Goal: Communication & Community: Participate in discussion

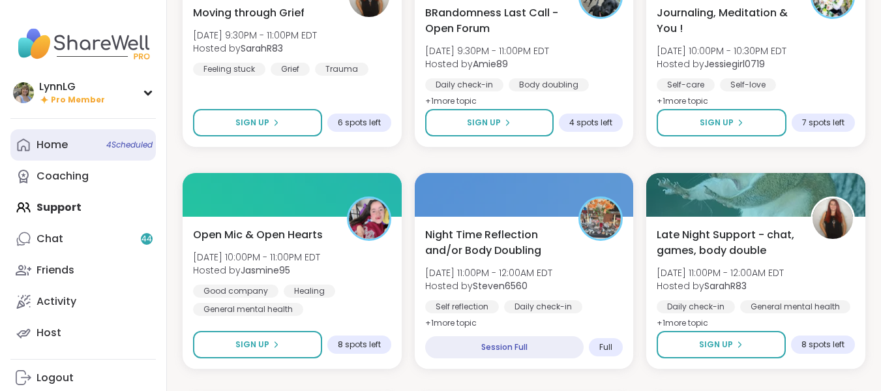
click at [131, 143] on span "4 Scheduled" at bounding box center [129, 145] width 46 height 10
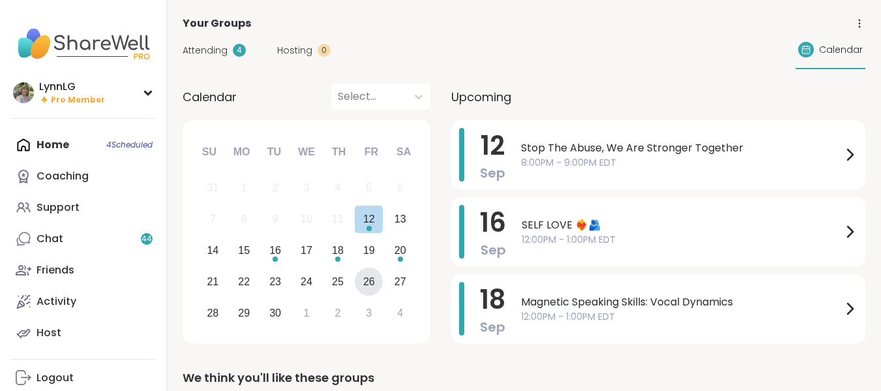
click at [370, 281] on div "26" at bounding box center [369, 282] width 12 height 18
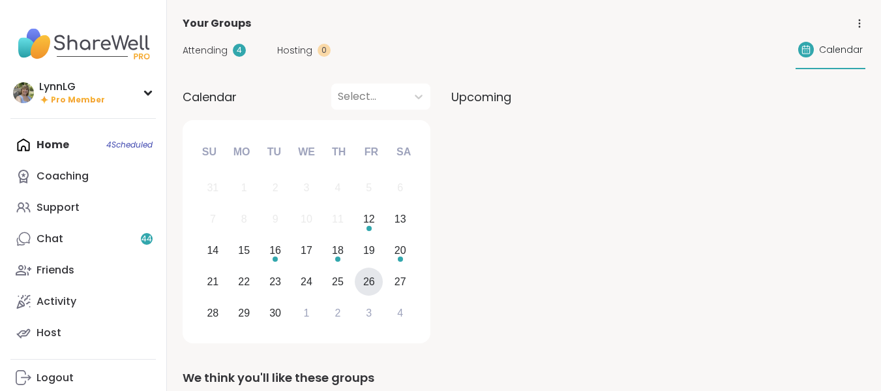
click at [209, 51] on span "Attending" at bounding box center [205, 51] width 45 height 14
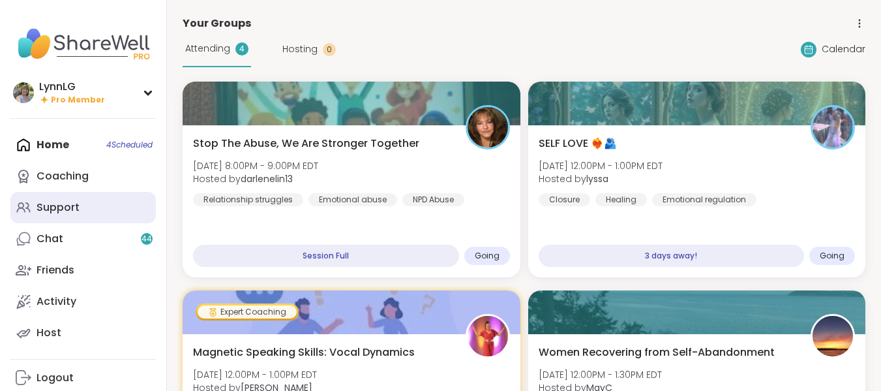
click at [51, 202] on div "Support" at bounding box center [58, 207] width 43 height 14
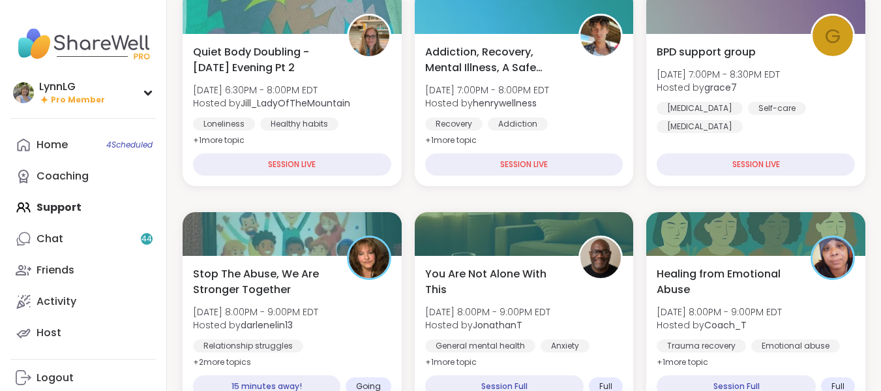
scroll to position [195, 0]
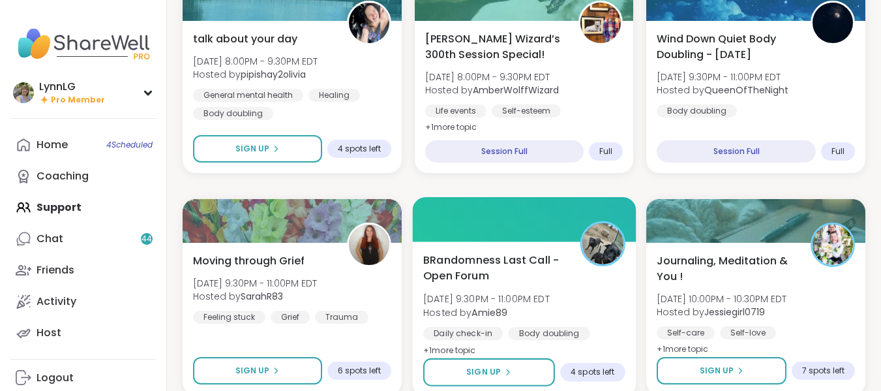
click at [581, 310] on div "BRandomness Last Call - Open Forum Fri, Sep 12 | 9:30PM - 11:00PM EDT Hosted by…" at bounding box center [524, 305] width 202 height 106
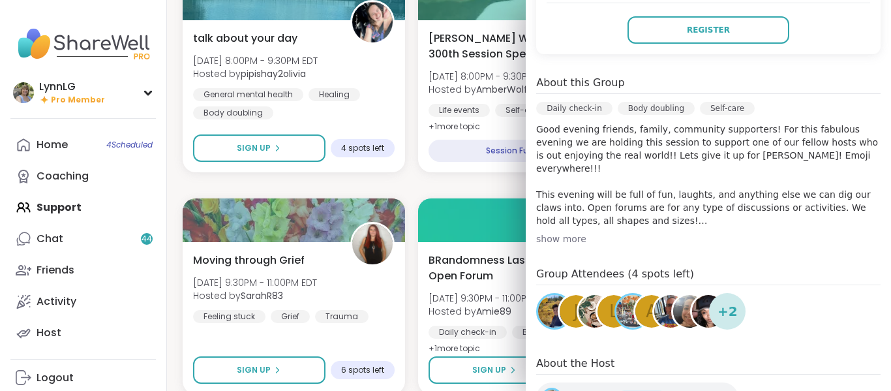
scroll to position [325, 0]
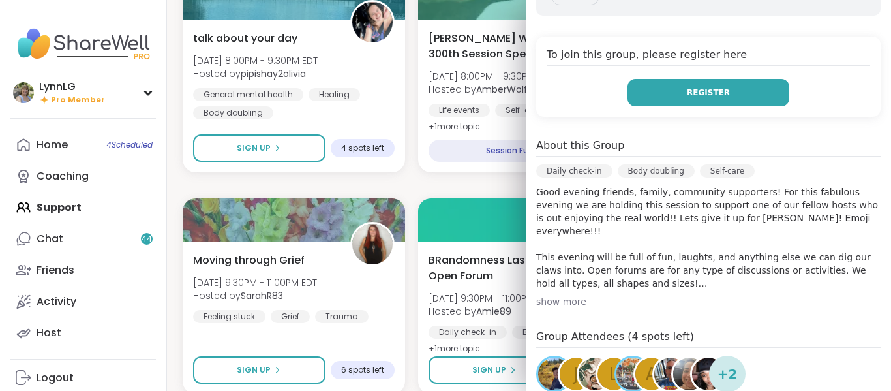
click at [672, 79] on button "Register" at bounding box center [708, 92] width 162 height 27
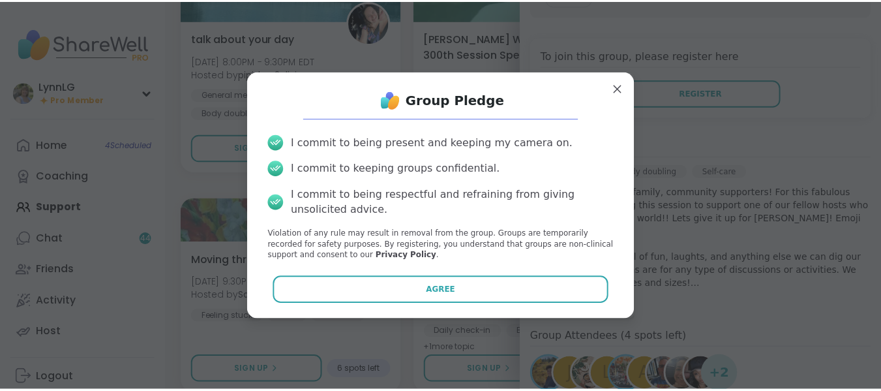
scroll to position [261, 0]
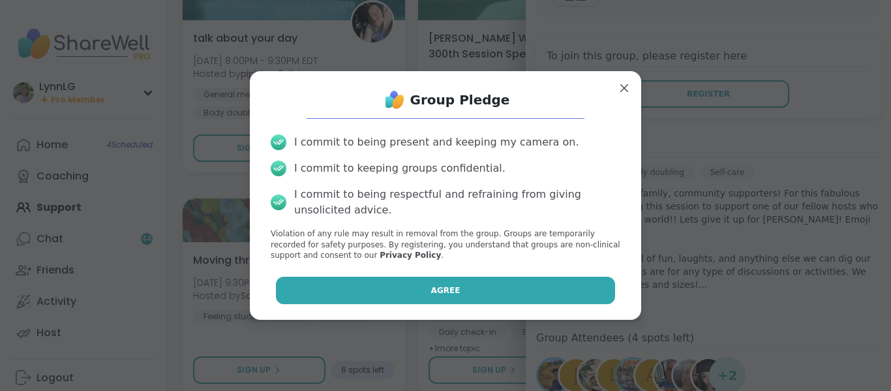
click at [431, 290] on span "Agree" at bounding box center [445, 290] width 29 height 12
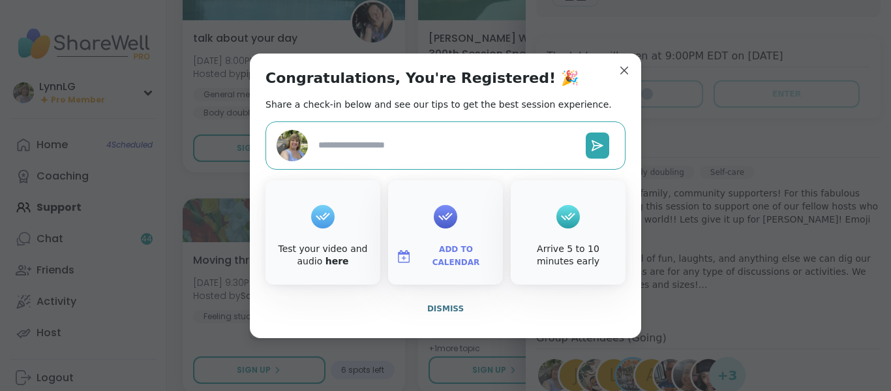
type textarea "*"
click at [436, 312] on span "Dismiss" at bounding box center [445, 308] width 37 height 9
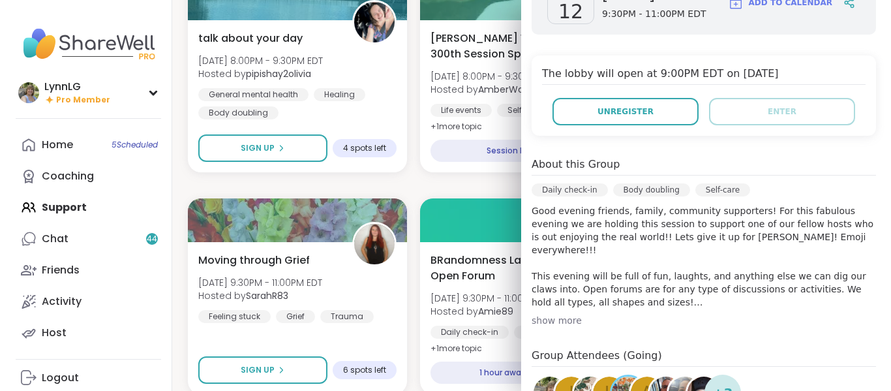
scroll to position [0, 0]
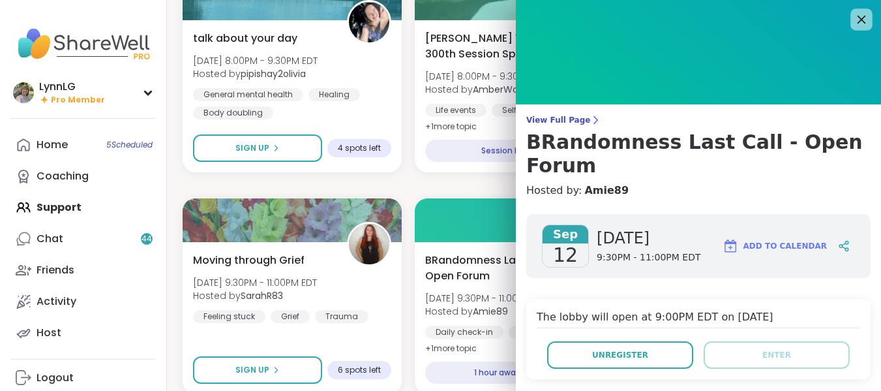
click at [853, 22] on icon at bounding box center [861, 19] width 16 height 16
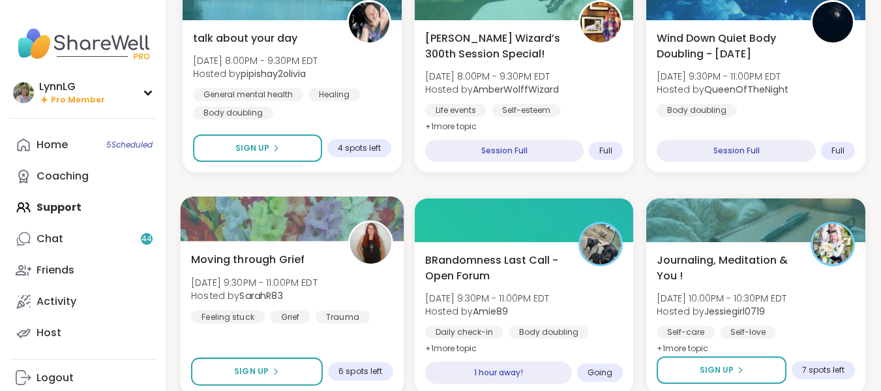
click at [369, 286] on div "Moving through Grief Fri, Sep 12 | 9:30PM - 11:00PM EDT Hosted by SarahR83 Feel…" at bounding box center [292, 287] width 202 height 72
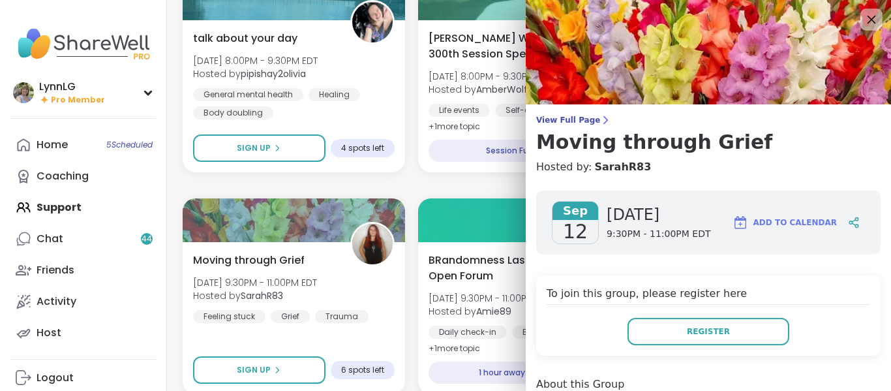
click at [863, 23] on icon at bounding box center [871, 19] width 16 height 16
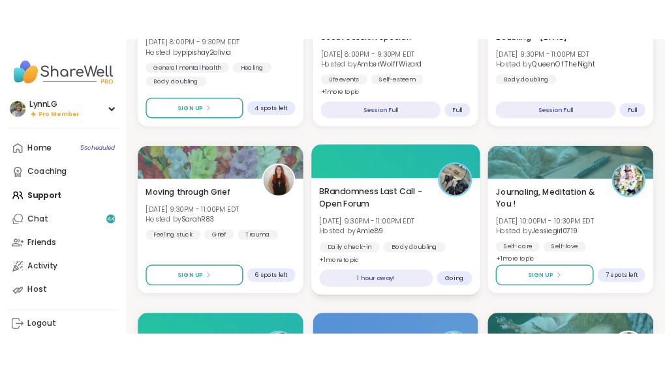
scroll to position [709, 0]
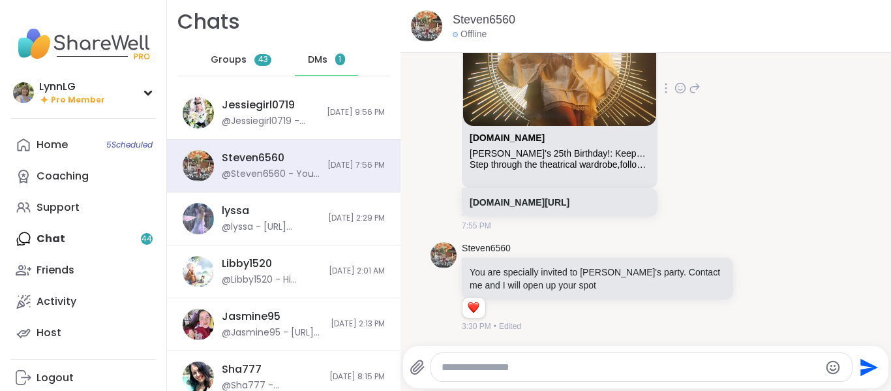
scroll to position [8, 0]
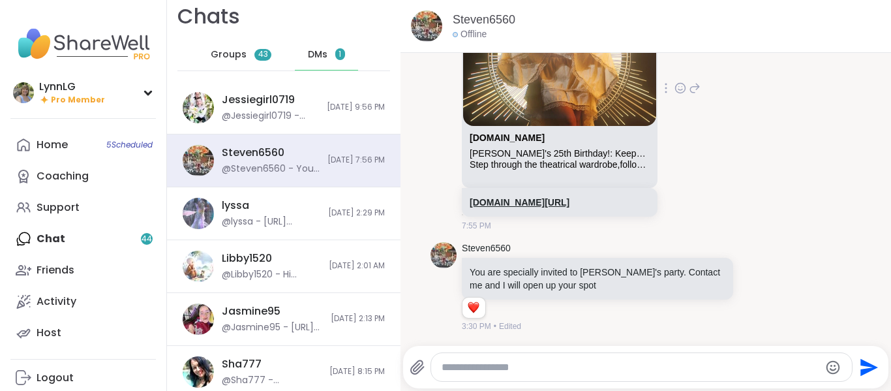
click at [504, 197] on link "sharewellnow.com/session/4600708d-8bea-4e99-8f17-4b0bf37423ca" at bounding box center [520, 202] width 100 height 10
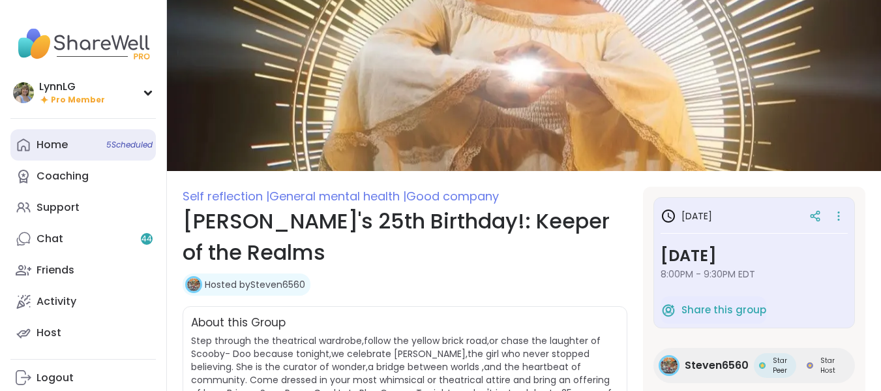
click at [111, 143] on span "5 Scheduled" at bounding box center [129, 145] width 46 height 10
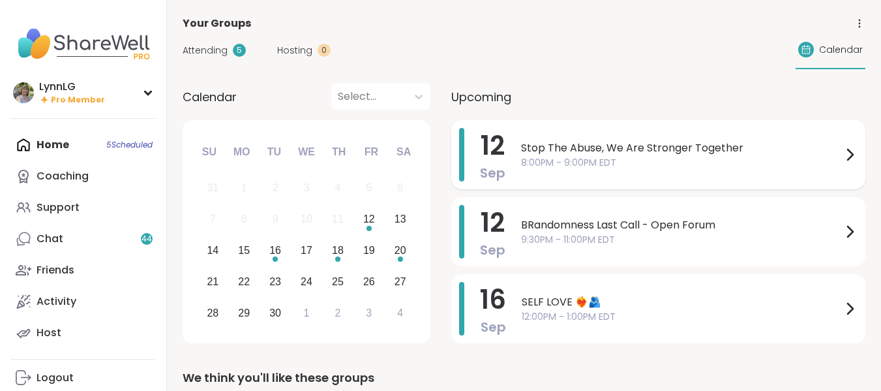
click at [755, 167] on span "8:00PM - 9:00PM EDT" at bounding box center [681, 163] width 321 height 14
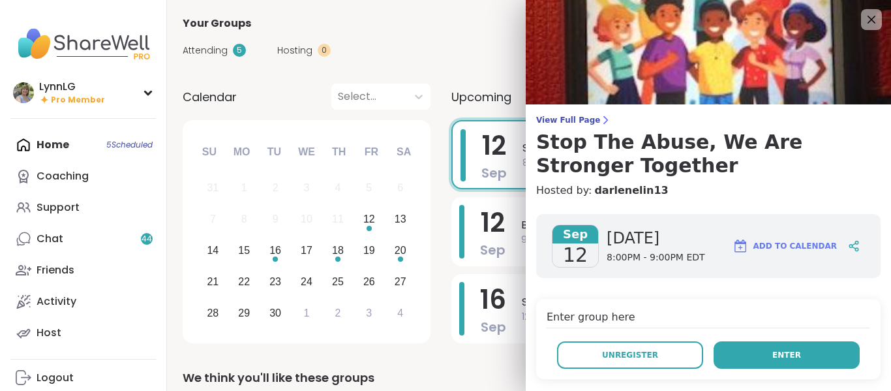
click at [755, 350] on button "Enter" at bounding box center [787, 354] width 146 height 27
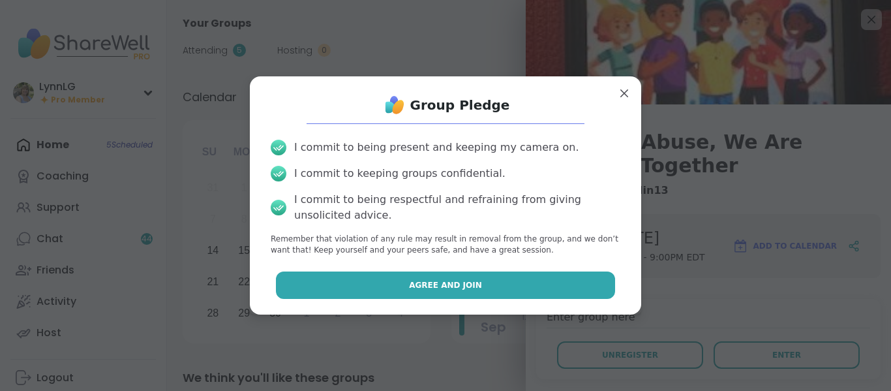
click at [445, 280] on span "Agree and Join" at bounding box center [445, 285] width 73 height 12
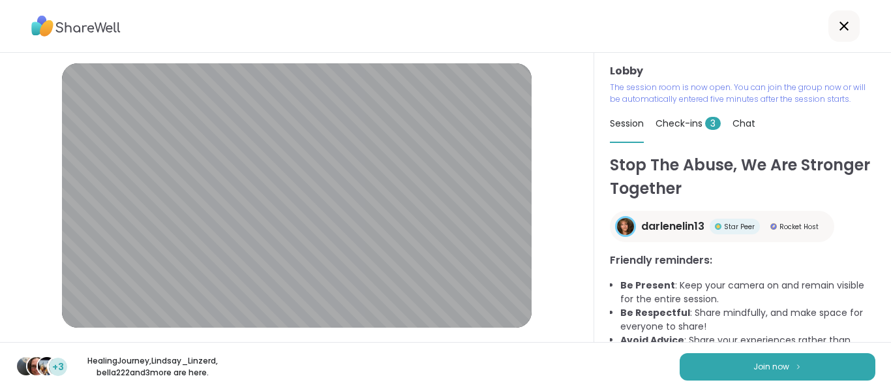
click at [683, 124] on span "Check-ins 3" at bounding box center [687, 123] width 65 height 13
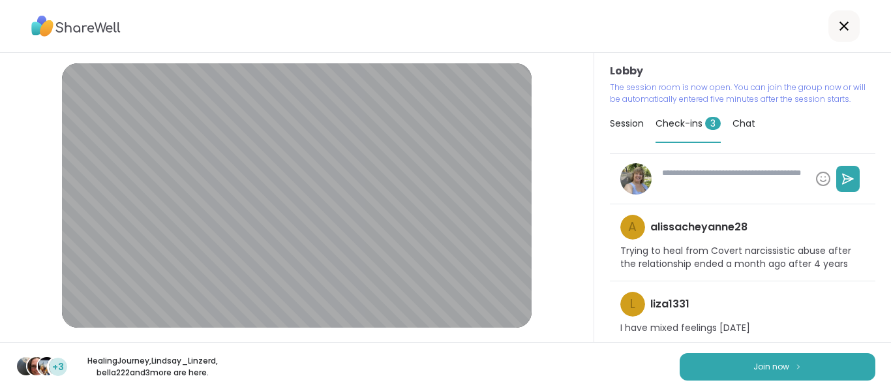
click at [669, 120] on span "Check-ins 3" at bounding box center [687, 123] width 65 height 13
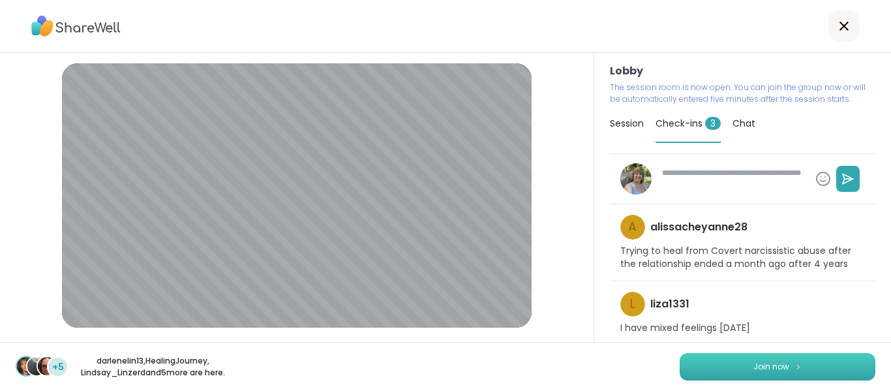
click at [792, 359] on button "Join now" at bounding box center [778, 366] width 196 height 27
type textarea "*"
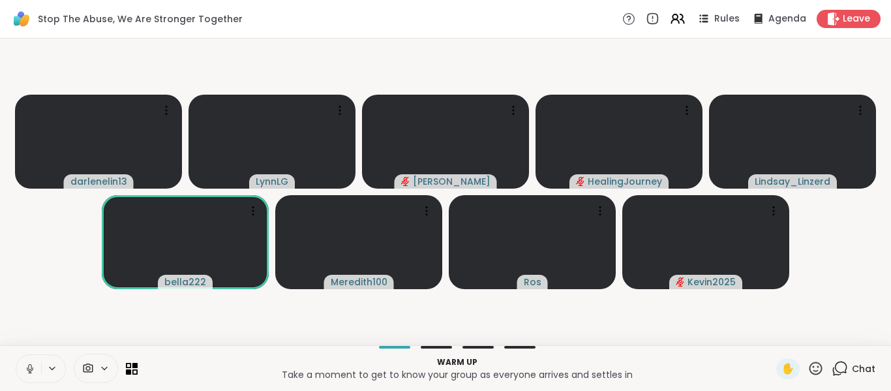
click at [26, 366] on icon at bounding box center [30, 369] width 12 height 12
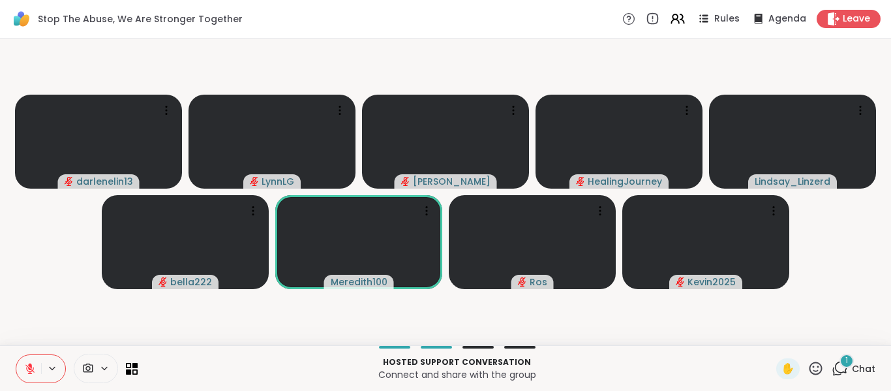
click at [840, 367] on div "1" at bounding box center [846, 360] width 14 height 14
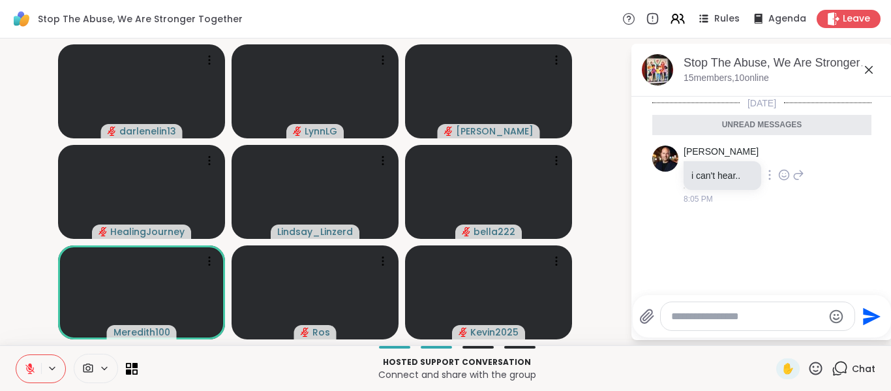
click at [792, 175] on icon at bounding box center [798, 175] width 12 height 16
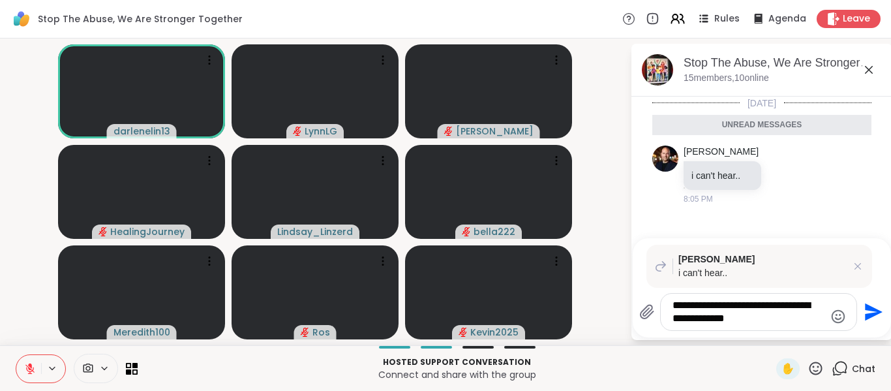
type textarea "**********"
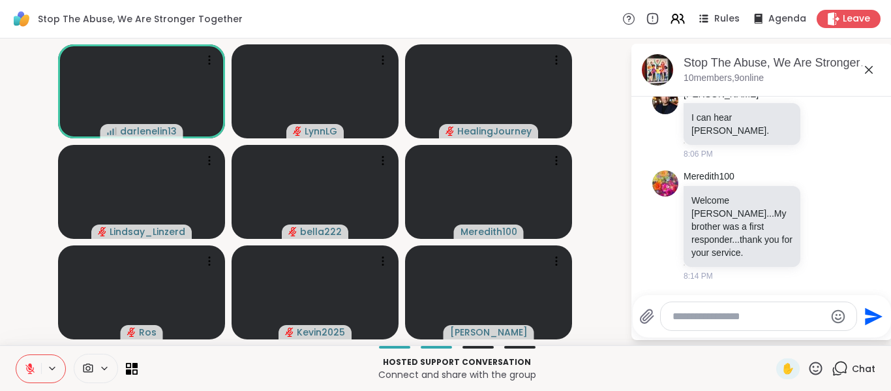
scroll to position [325, 0]
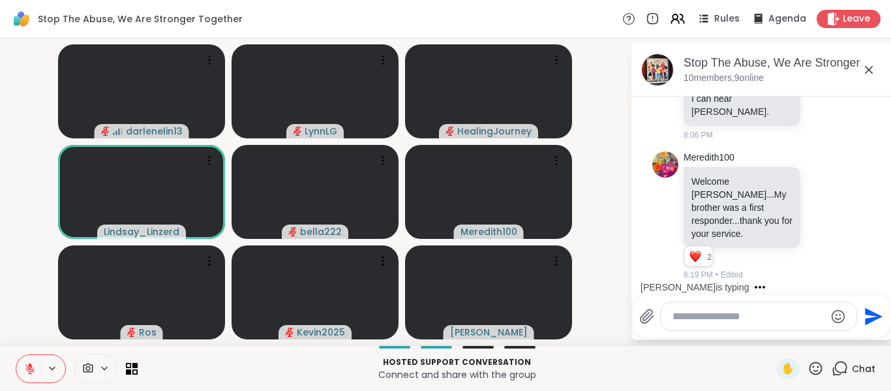
click at [727, 318] on textarea "Type your message" at bounding box center [748, 316] width 152 height 13
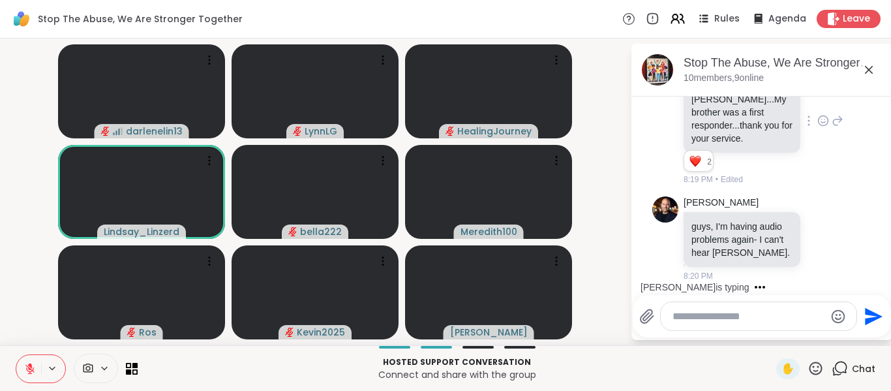
scroll to position [503, 0]
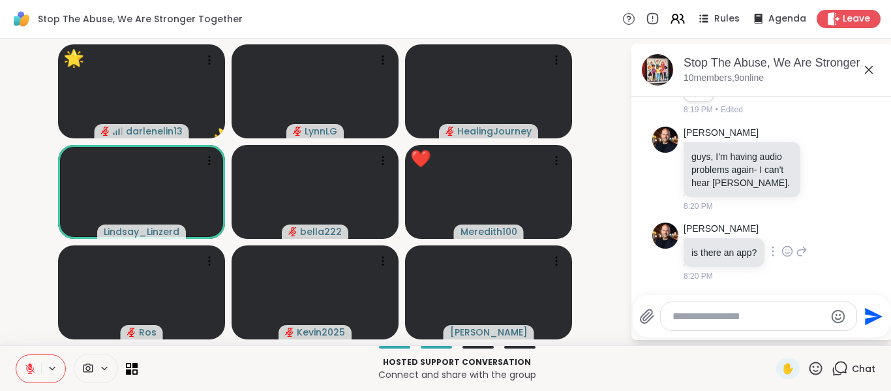
click at [798, 251] on icon at bounding box center [802, 251] width 12 height 16
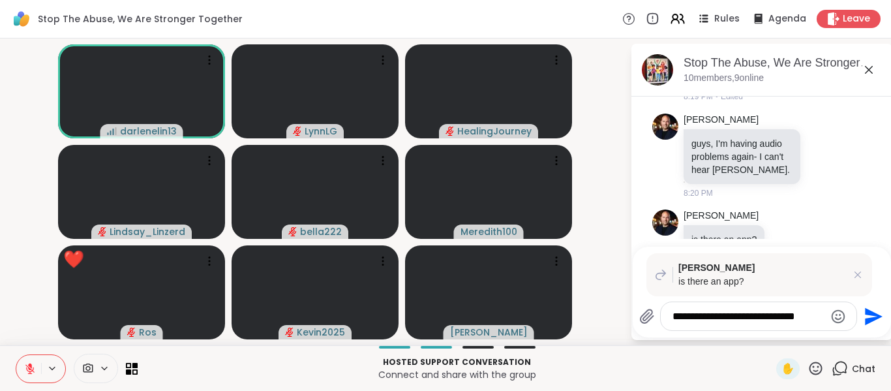
type textarea "**********"
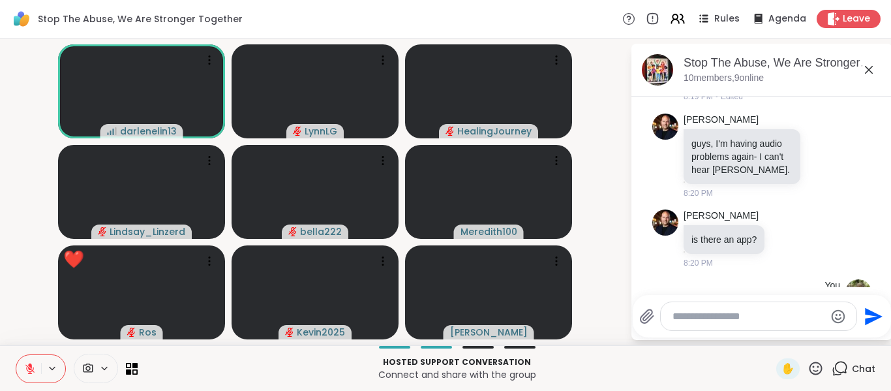
scroll to position [629, 0]
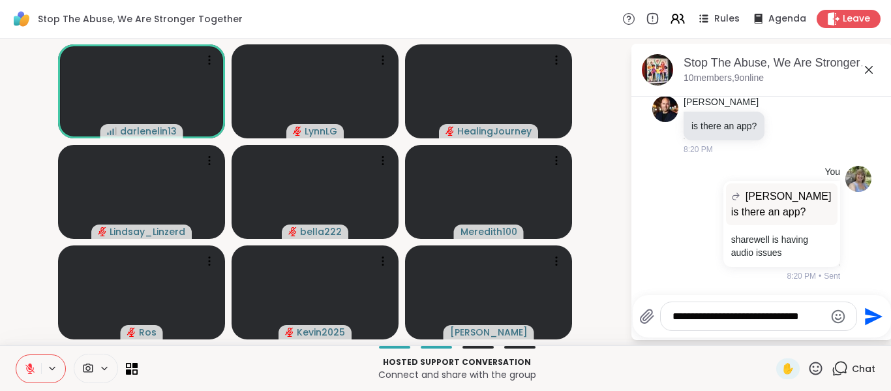
type textarea "**********"
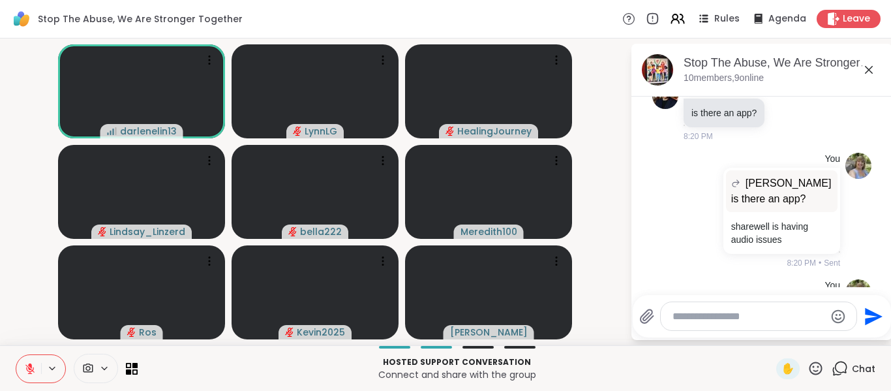
scroll to position [712, 0]
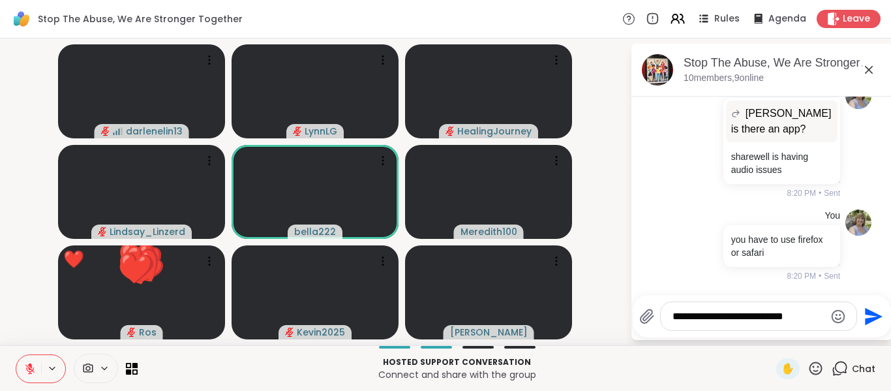
type textarea "**********"
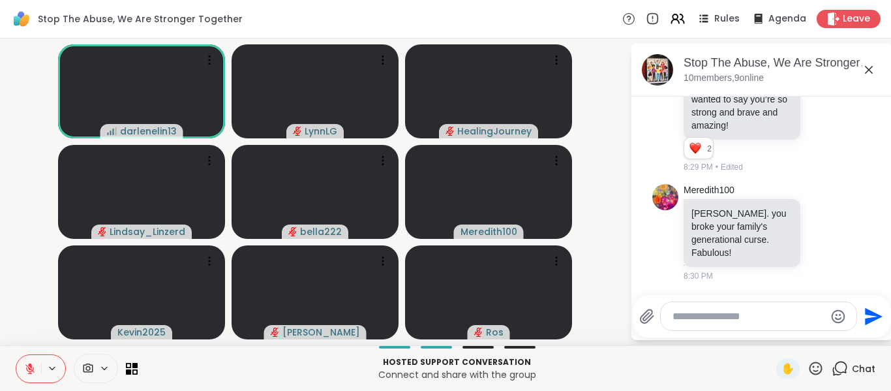
scroll to position [1256, 0]
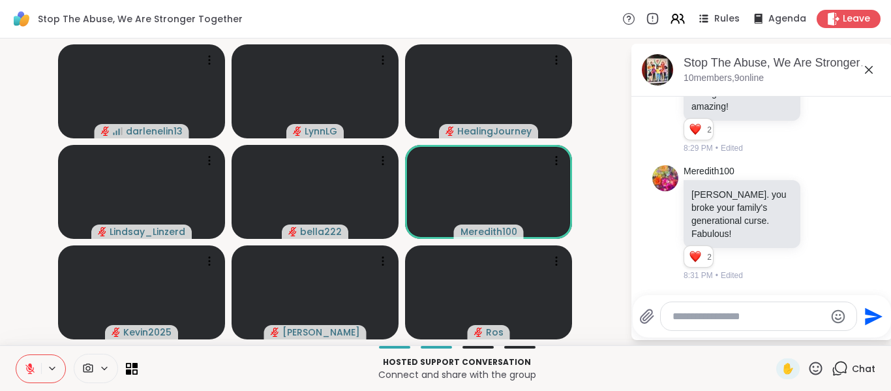
click at [838, 318] on icon "Emoji picker" at bounding box center [839, 316] width 14 height 14
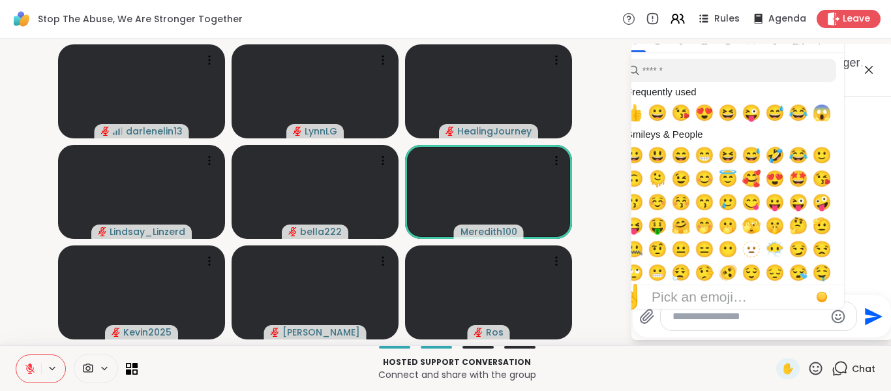
click at [808, 365] on icon at bounding box center [815, 368] width 16 height 16
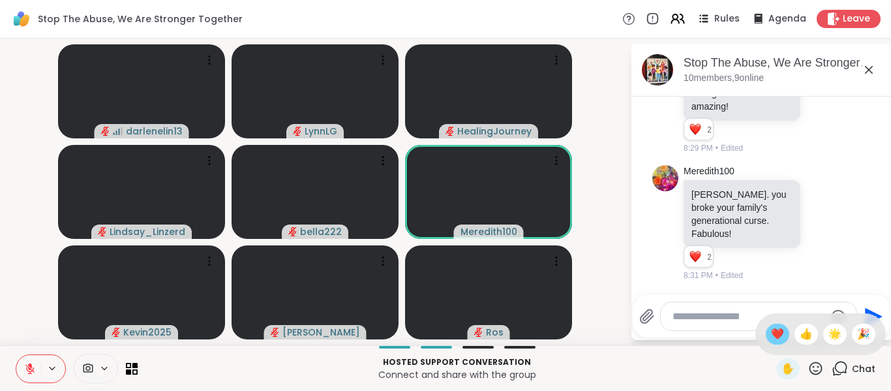
click at [766, 325] on div "❤️" at bounding box center [777, 333] width 23 height 21
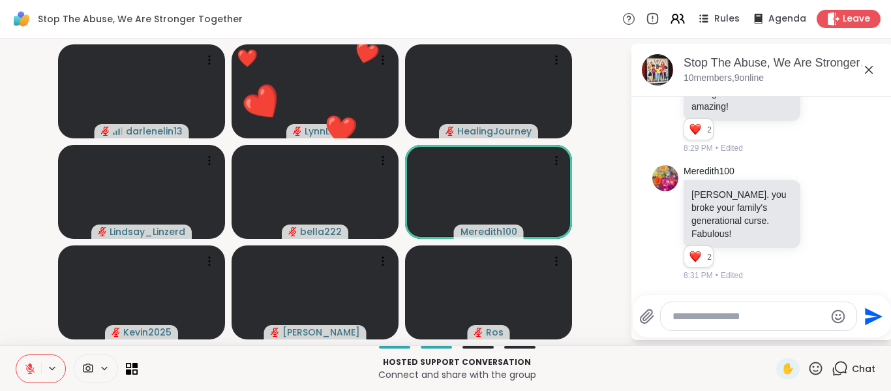
click at [809, 371] on icon at bounding box center [815, 368] width 16 height 16
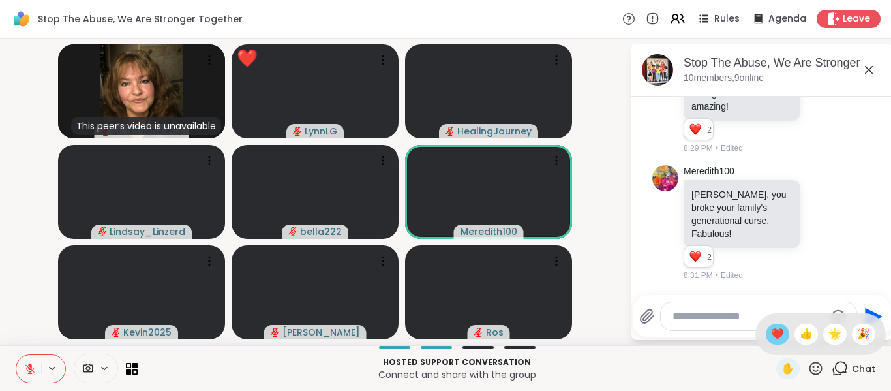
click at [771, 335] on span "❤️" at bounding box center [777, 334] width 13 height 16
click at [812, 369] on icon at bounding box center [815, 367] width 13 height 13
click at [771, 336] on span "❤️" at bounding box center [777, 334] width 13 height 16
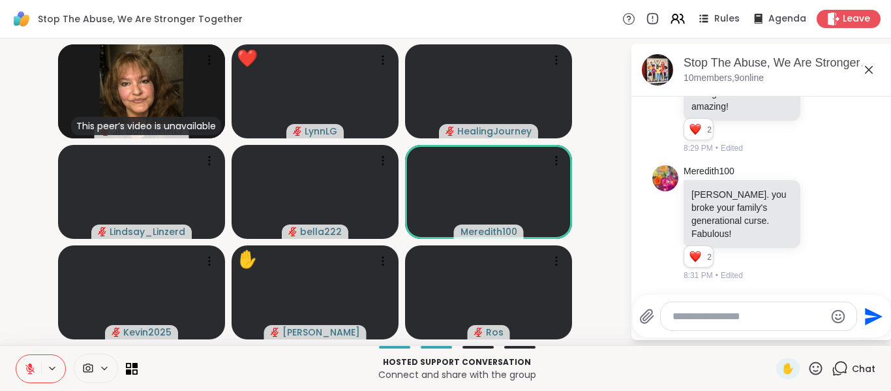
click at [810, 367] on icon at bounding box center [815, 368] width 16 height 16
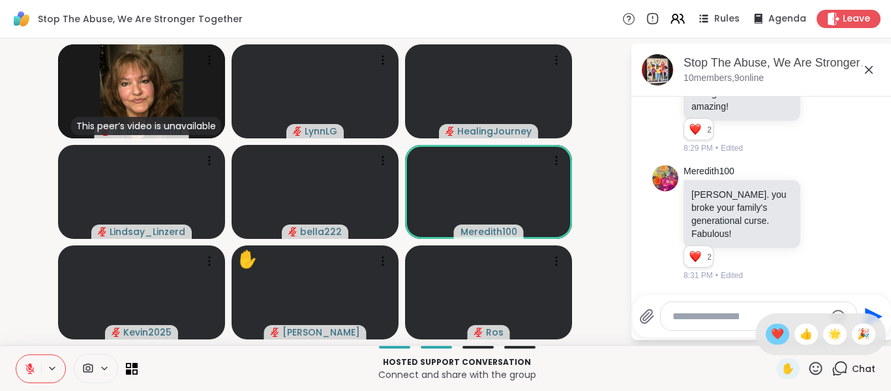
click at [771, 332] on span "❤️" at bounding box center [777, 334] width 13 height 16
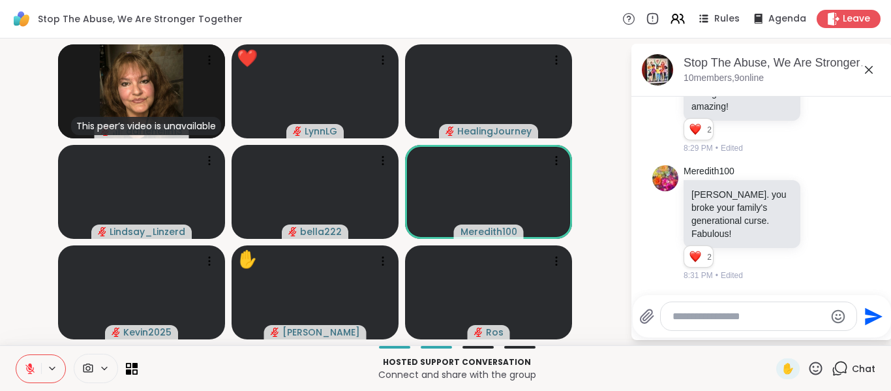
click at [809, 370] on icon at bounding box center [815, 367] width 13 height 13
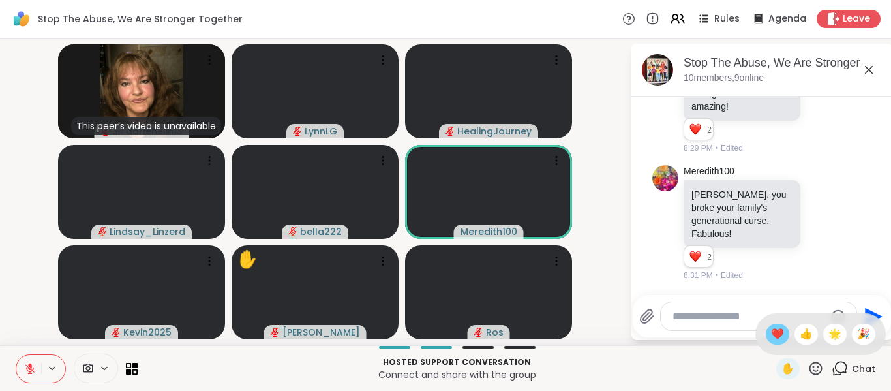
click at [771, 335] on span "❤️" at bounding box center [777, 334] width 13 height 16
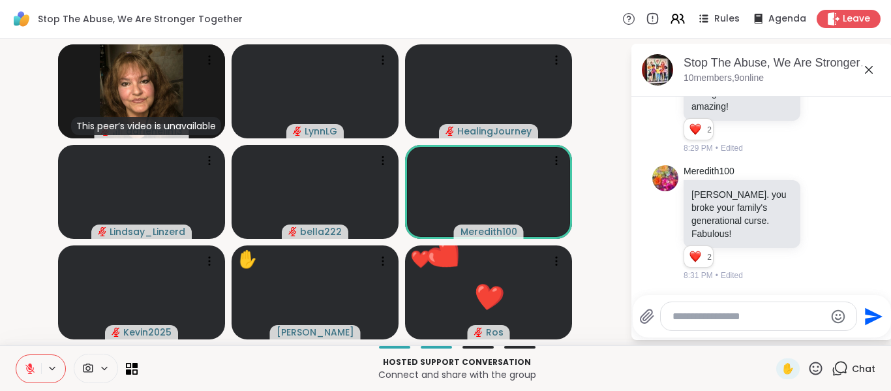
click at [30, 364] on icon at bounding box center [30, 365] width 4 height 5
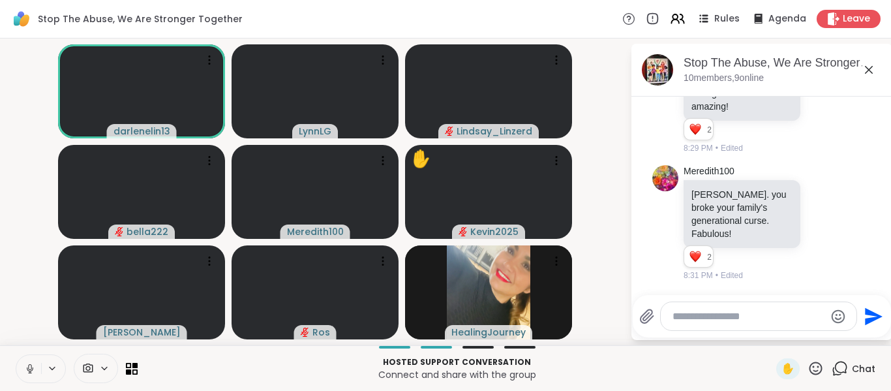
click at [31, 370] on icon at bounding box center [30, 369] width 7 height 4
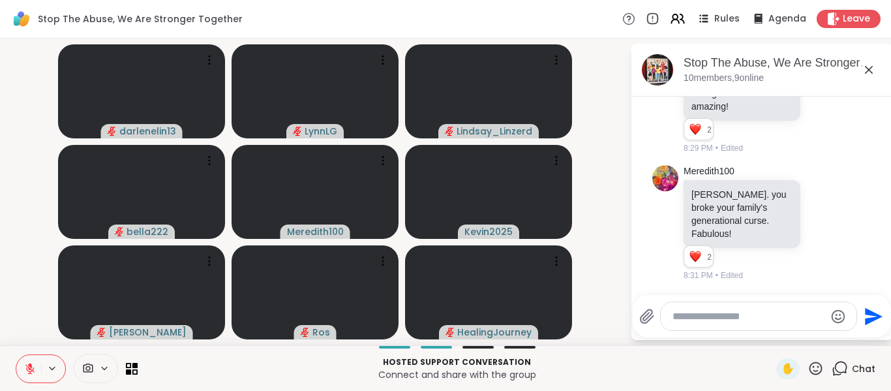
drag, startPoint x: 18, startPoint y: 375, endPoint x: 35, endPoint y: 334, distance: 44.5
click at [18, 375] on button at bounding box center [28, 368] width 25 height 27
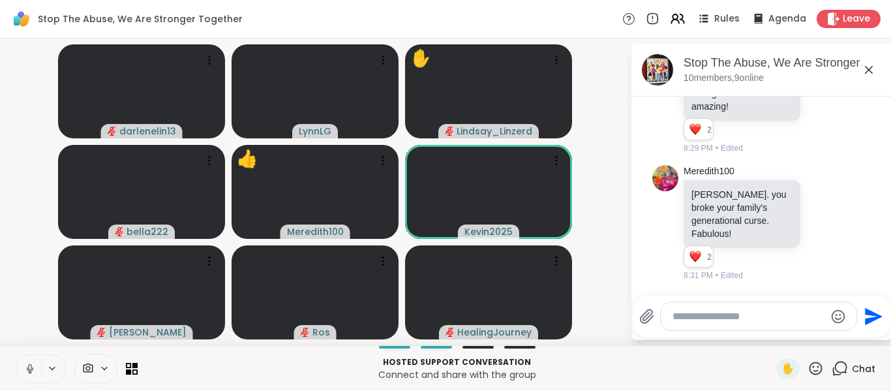
click at [24, 373] on icon at bounding box center [30, 369] width 12 height 12
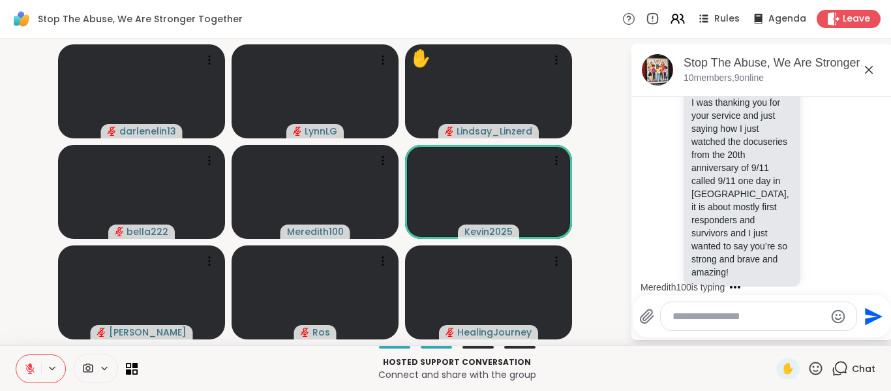
scroll to position [1089, 0]
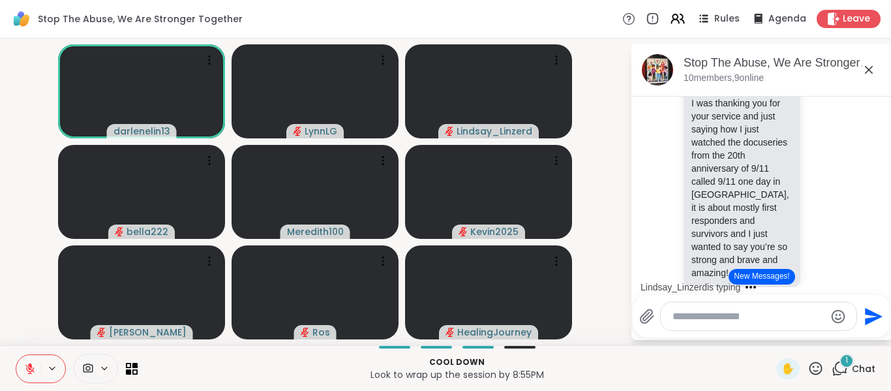
click at [19, 367] on button at bounding box center [28, 368] width 25 height 27
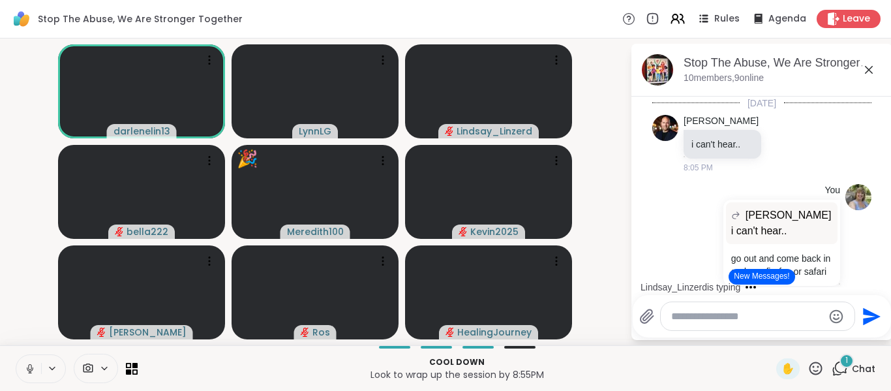
scroll to position [1089, 0]
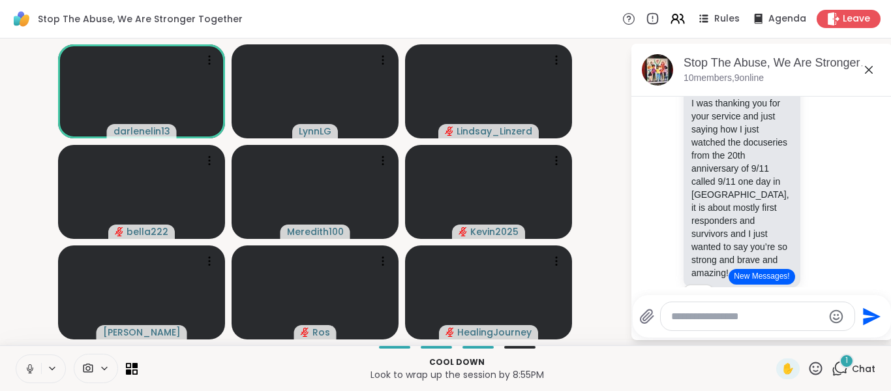
click at [30, 371] on icon at bounding box center [29, 371] width 1 height 3
click at [37, 215] on video-player-container "darlenelin13 [PERSON_NAME] [PERSON_NAME] bella222 Meredith100 Kevin2025 [PERSON…" at bounding box center [315, 192] width 614 height 296
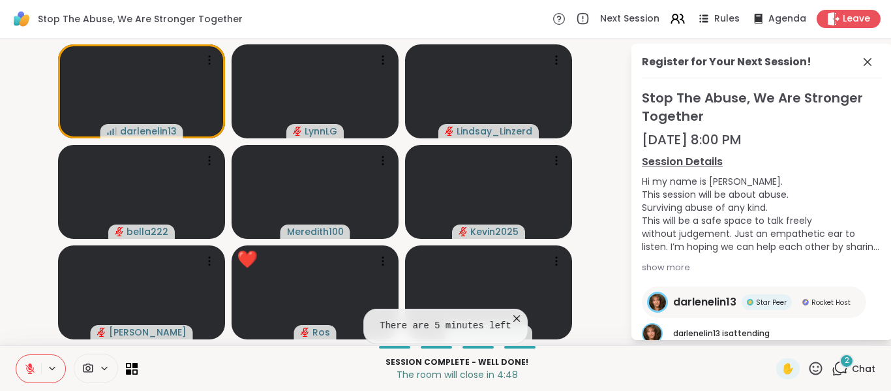
click at [513, 319] on icon at bounding box center [516, 318] width 13 height 13
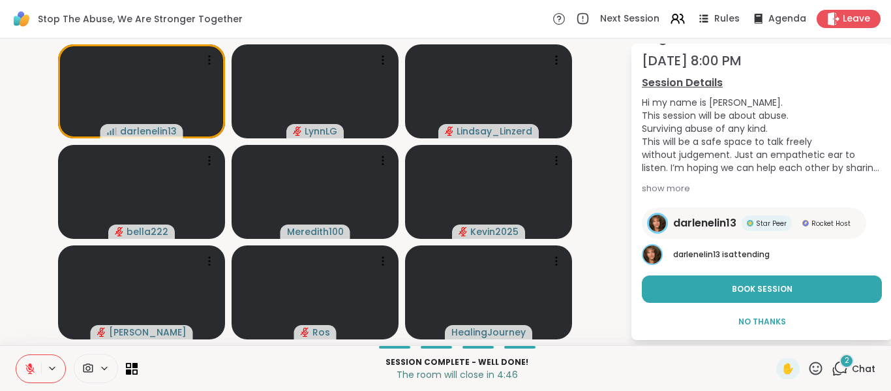
scroll to position [85, 0]
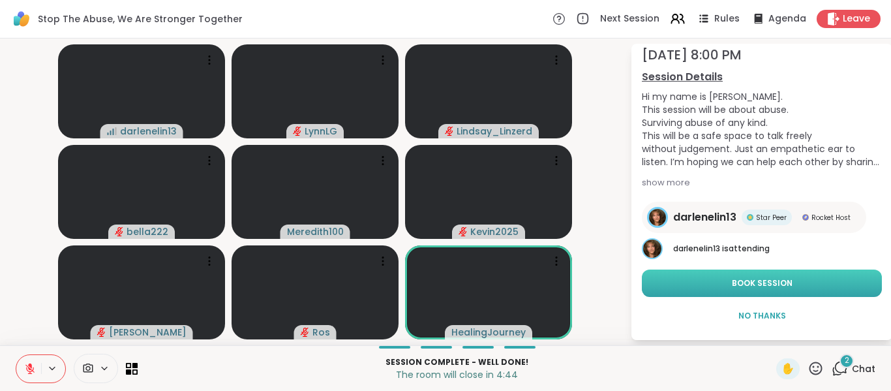
click at [753, 282] on span "Book Session" at bounding box center [762, 283] width 61 height 12
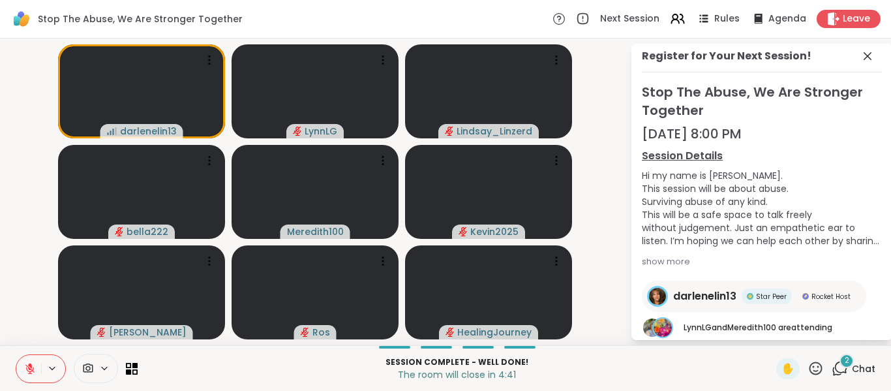
scroll to position [0, 0]
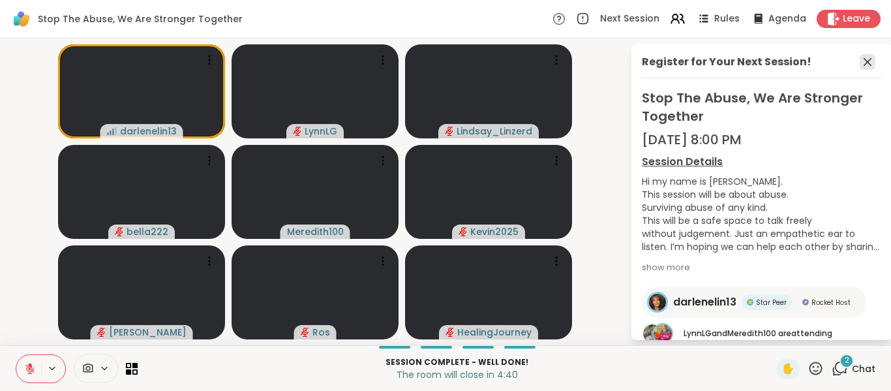
click at [860, 64] on icon at bounding box center [868, 62] width 16 height 16
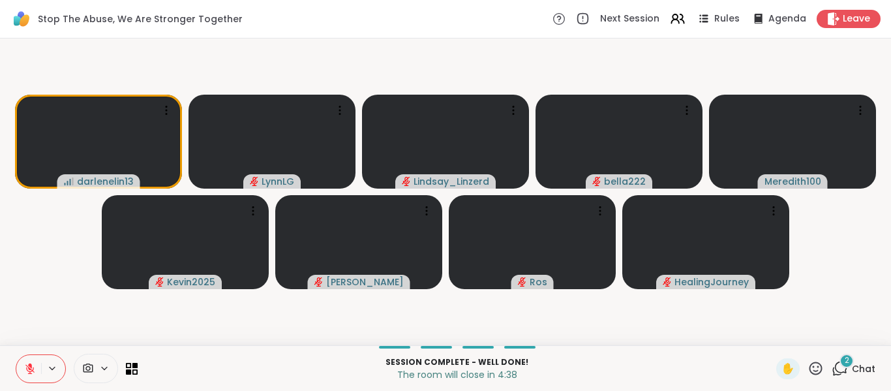
click at [856, 365] on span "Chat" at bounding box center [863, 368] width 23 height 13
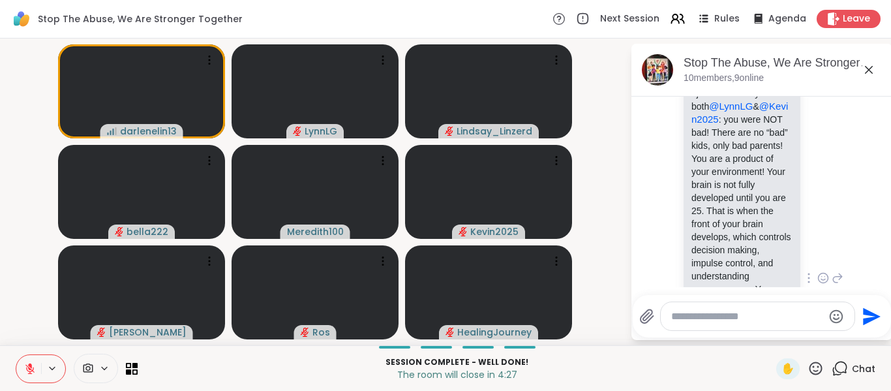
scroll to position [1677, 0]
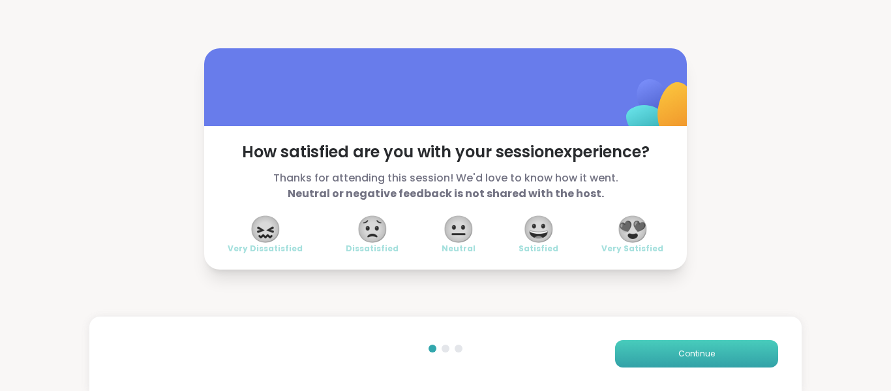
click at [678, 351] on span "Continue" at bounding box center [696, 354] width 37 height 12
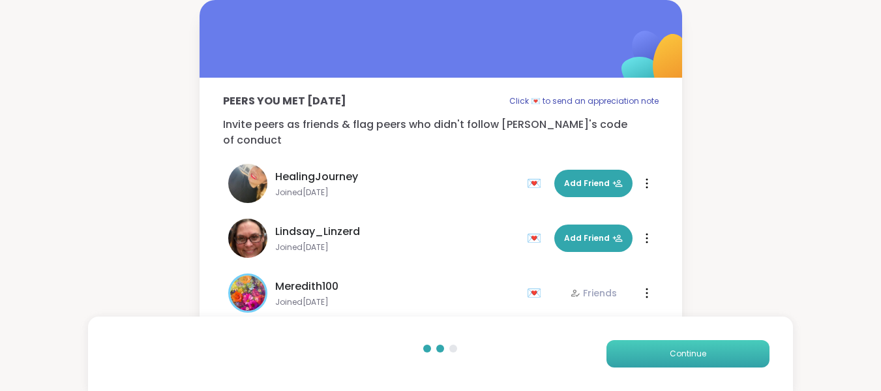
click at [676, 351] on span "Continue" at bounding box center [688, 354] width 37 height 12
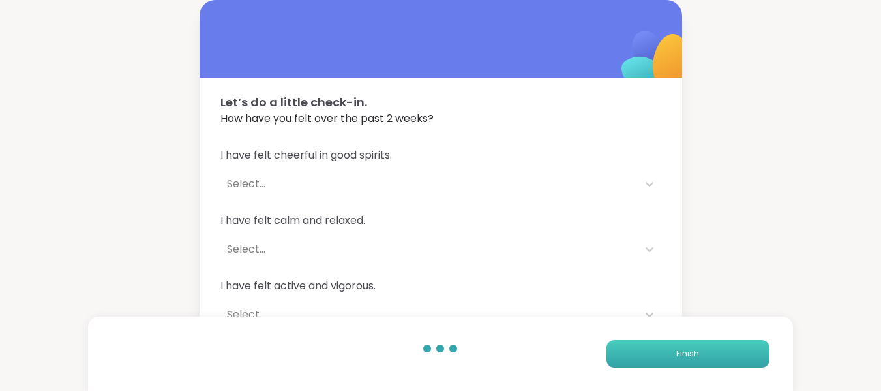
click at [701, 352] on button "Finish" at bounding box center [688, 353] width 163 height 27
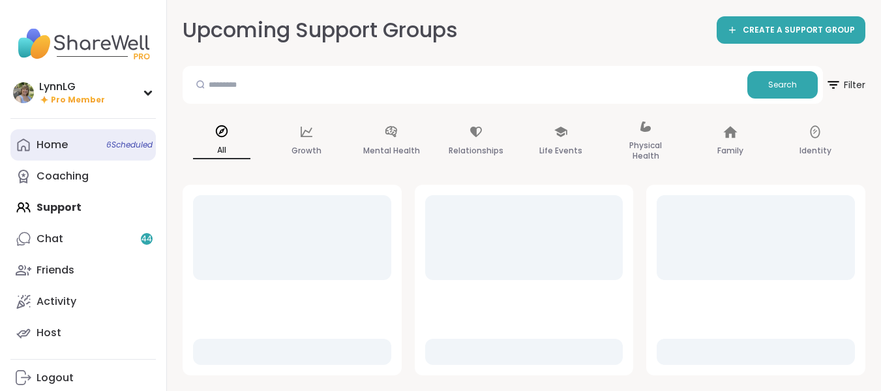
click at [119, 145] on span "6 Scheduled" at bounding box center [129, 145] width 46 height 10
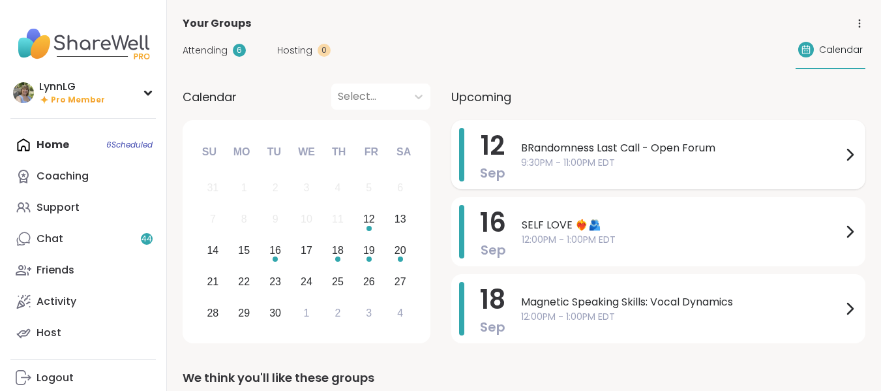
click at [727, 166] on span "9:30PM - 11:00PM EDT" at bounding box center [681, 163] width 321 height 14
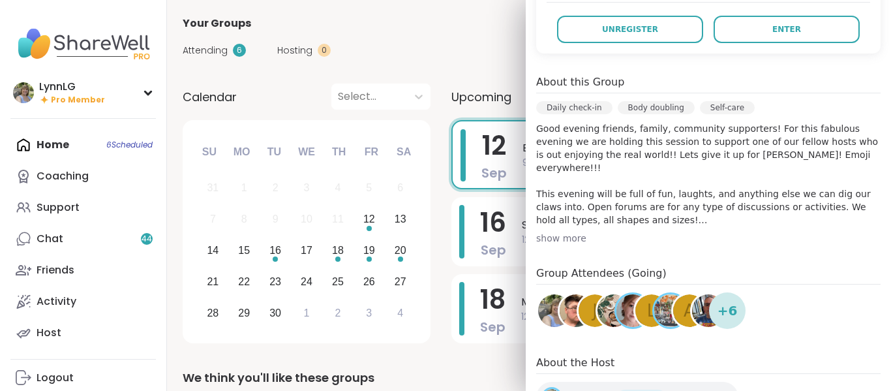
scroll to position [326, 0]
click at [692, 293] on img at bounding box center [708, 309] width 33 height 33
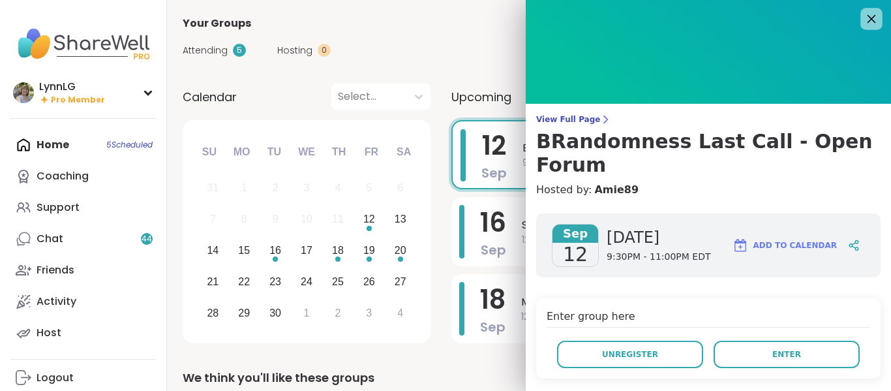
scroll to position [0, 0]
click at [867, 18] on icon at bounding box center [871, 20] width 8 height 8
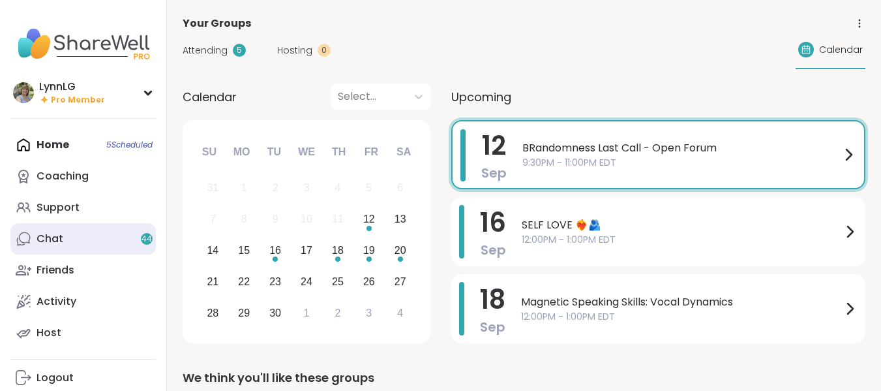
click at [56, 243] on div "Chat 44" at bounding box center [50, 239] width 27 height 14
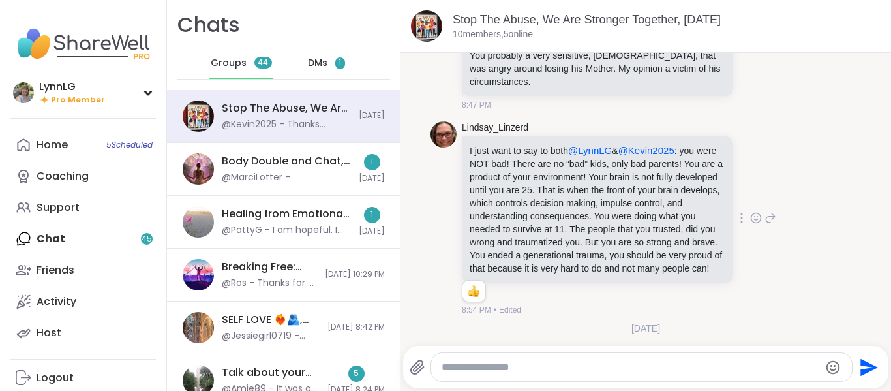
scroll to position [1188, 0]
click at [706, 209] on div "I just want to say to both @LynnLG & @Kevin2025 : you were NOT bad! There are n…" at bounding box center [597, 210] width 271 height 146
click at [754, 221] on icon at bounding box center [756, 220] width 4 height 1
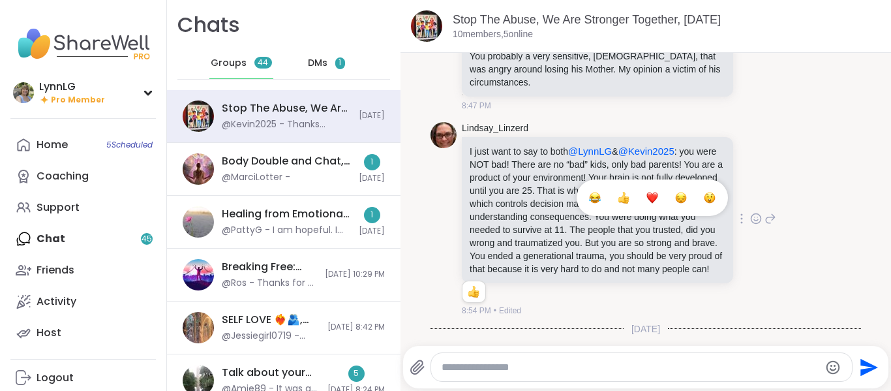
click at [646, 203] on div "Select Reaction: Heart" at bounding box center [652, 198] width 12 height 12
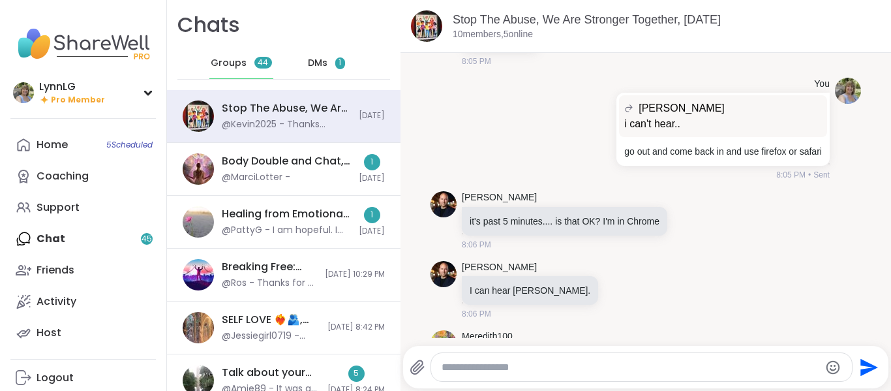
scroll to position [0, 0]
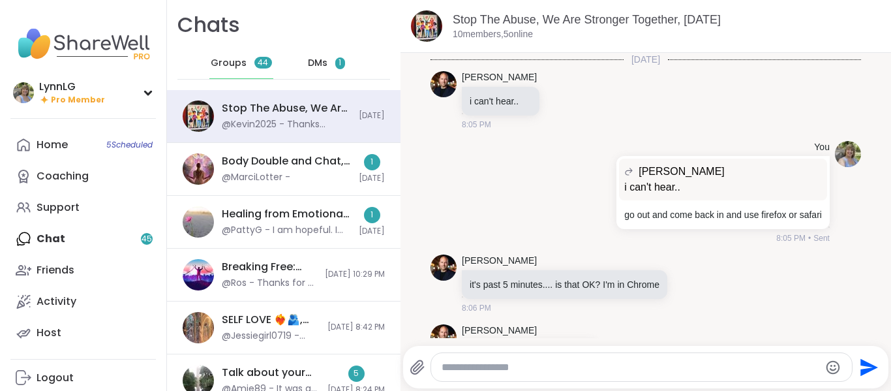
click at [304, 54] on div "DMs 1" at bounding box center [327, 63] width 64 height 31
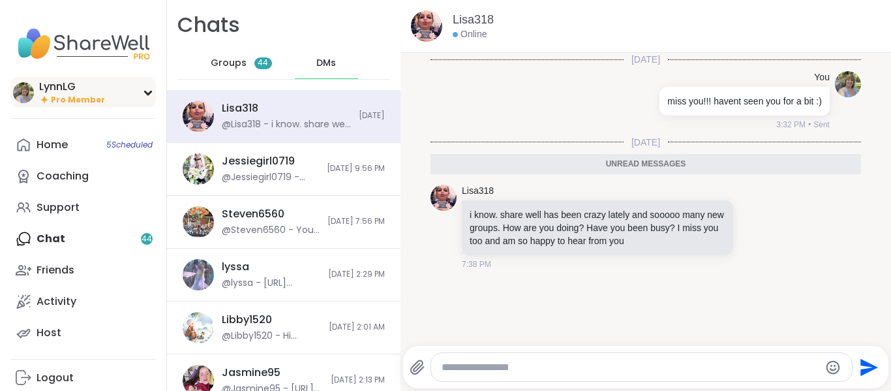
click at [67, 87] on div "LynnLG" at bounding box center [72, 87] width 66 height 14
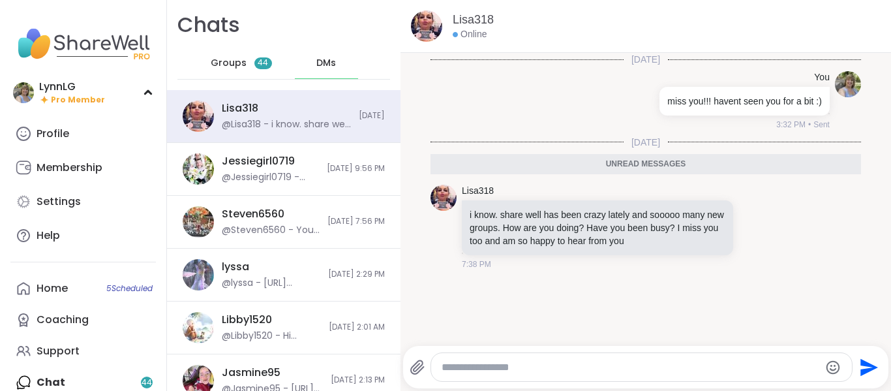
click at [220, 65] on span "Groups" at bounding box center [229, 63] width 36 height 13
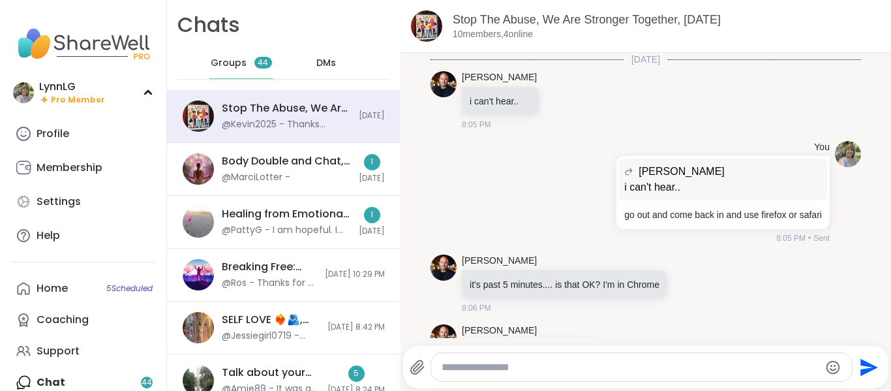
scroll to position [1274, 0]
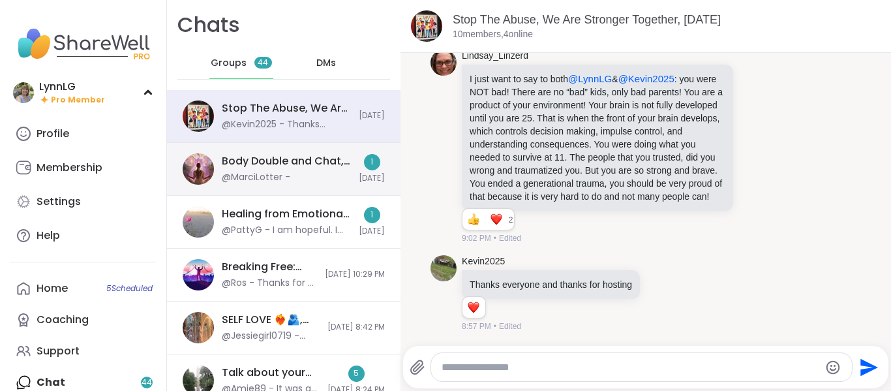
click at [305, 171] on div "Body Double and Chat, Sep 12 @MarciLotter -" at bounding box center [286, 169] width 129 height 30
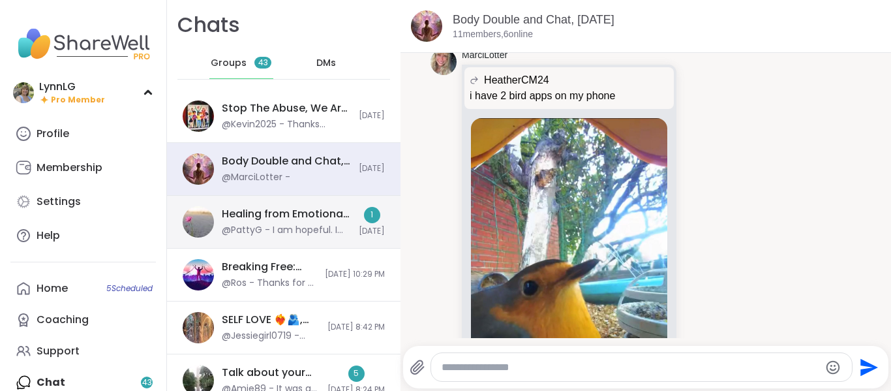
scroll to position [2281, 0]
click at [318, 207] on div "Healing from Emotional Abuse, Sep 12" at bounding box center [286, 214] width 129 height 14
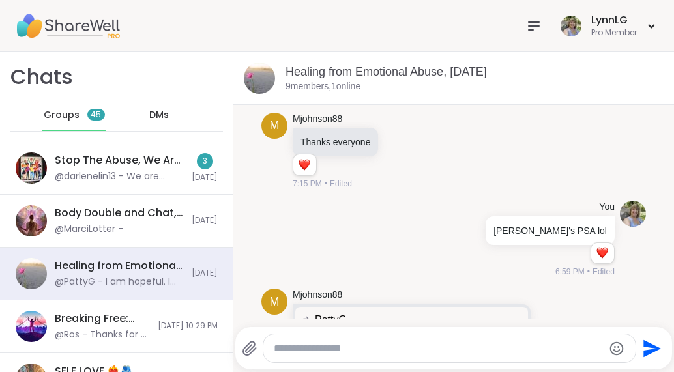
scroll to position [712, 0]
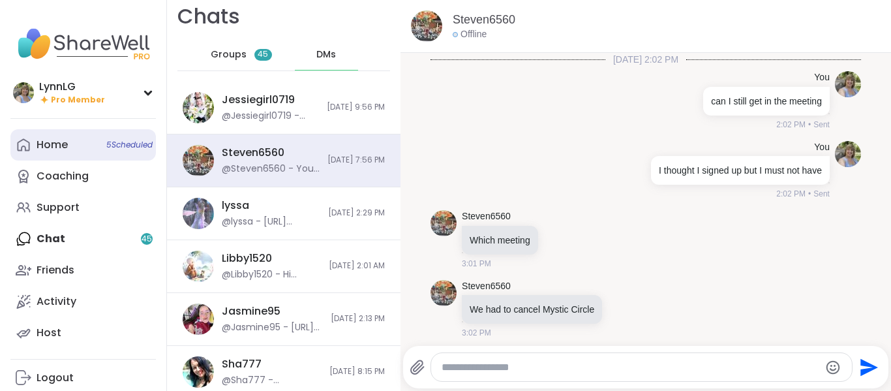
click at [130, 133] on link "Home 5 Scheduled" at bounding box center [82, 144] width 145 height 31
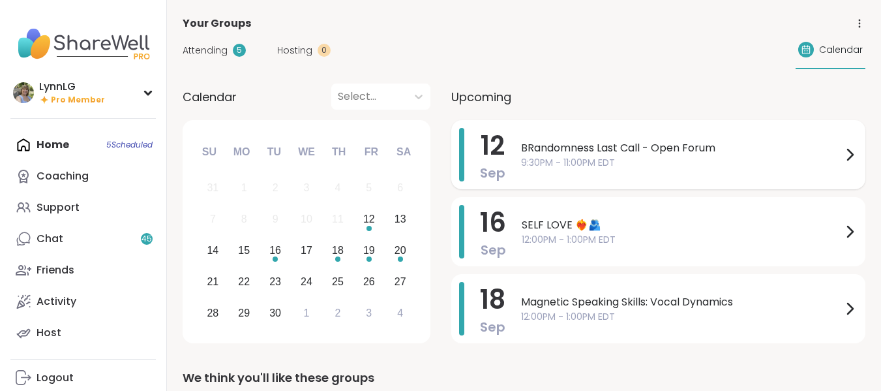
click at [728, 166] on span "9:30PM - 11:00PM EDT" at bounding box center [681, 163] width 321 height 14
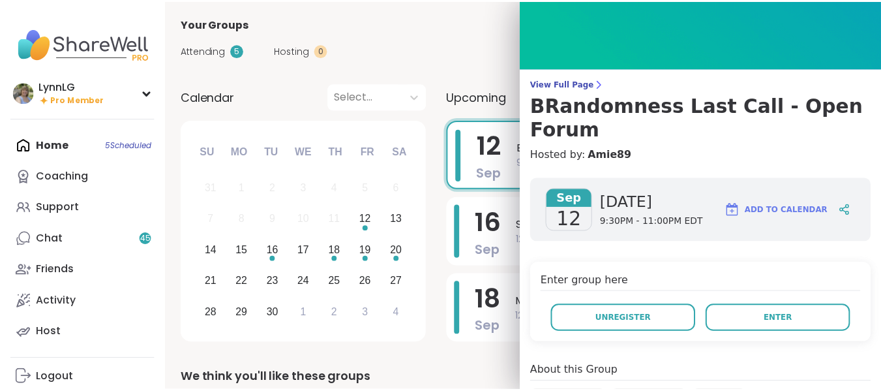
scroll to position [35, 0]
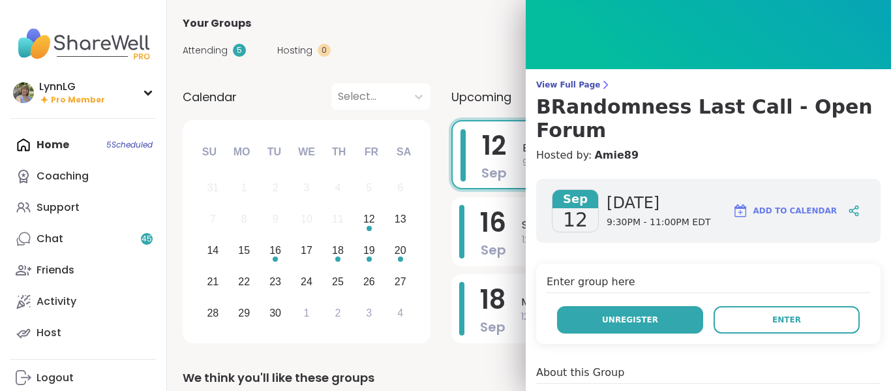
click at [621, 314] on span "Unregister" at bounding box center [630, 320] width 56 height 12
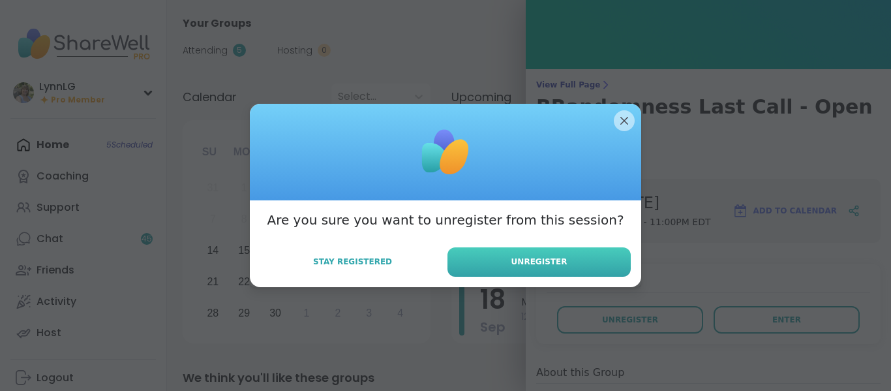
click at [554, 268] on button "Unregister" at bounding box center [538, 261] width 183 height 29
